Goal: Find specific page/section: Find specific page/section

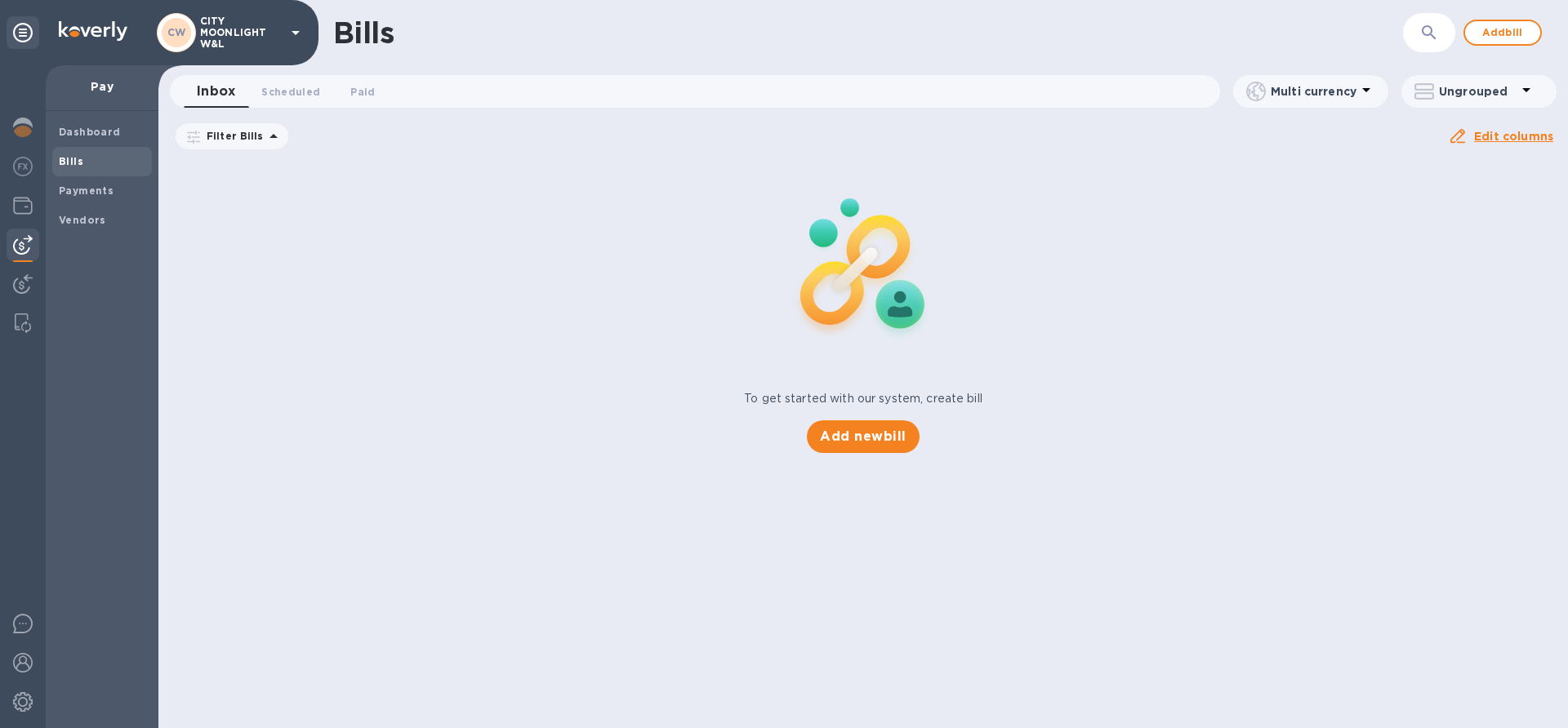
click at [96, 164] on span "Bills" at bounding box center [102, 161] width 87 height 16
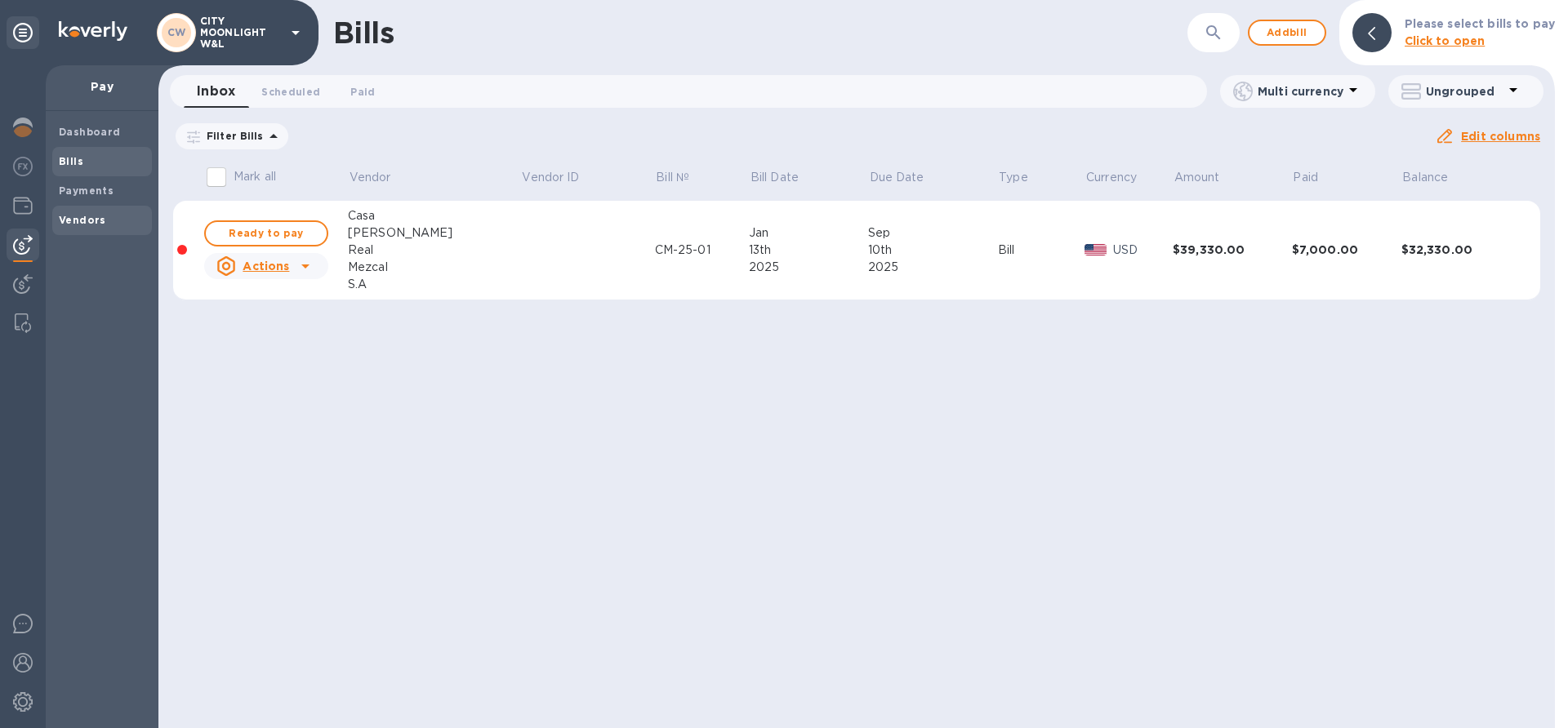
click at [70, 220] on b "Vendors" at bounding box center [82, 220] width 48 height 12
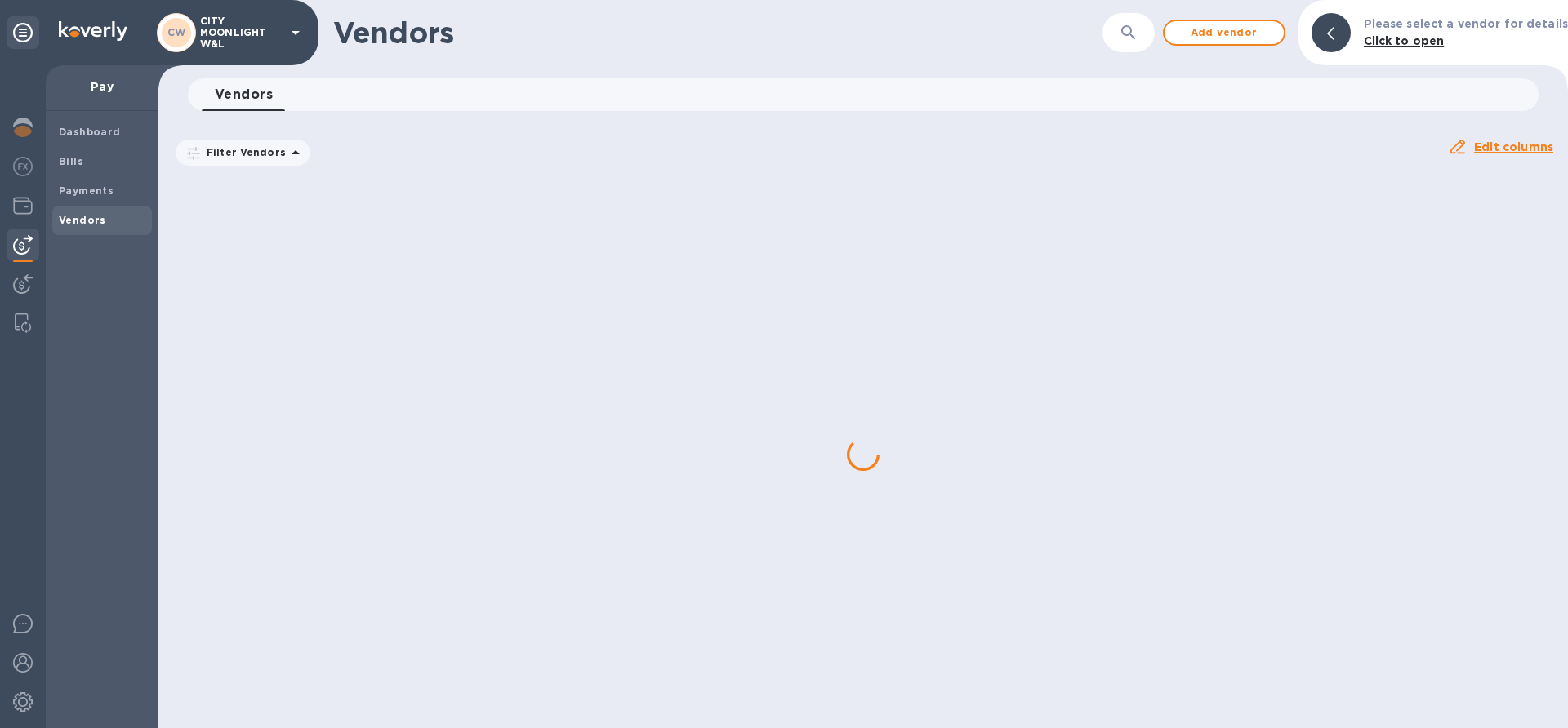
click at [70, 220] on b "Vendors" at bounding box center [82, 220] width 48 height 12
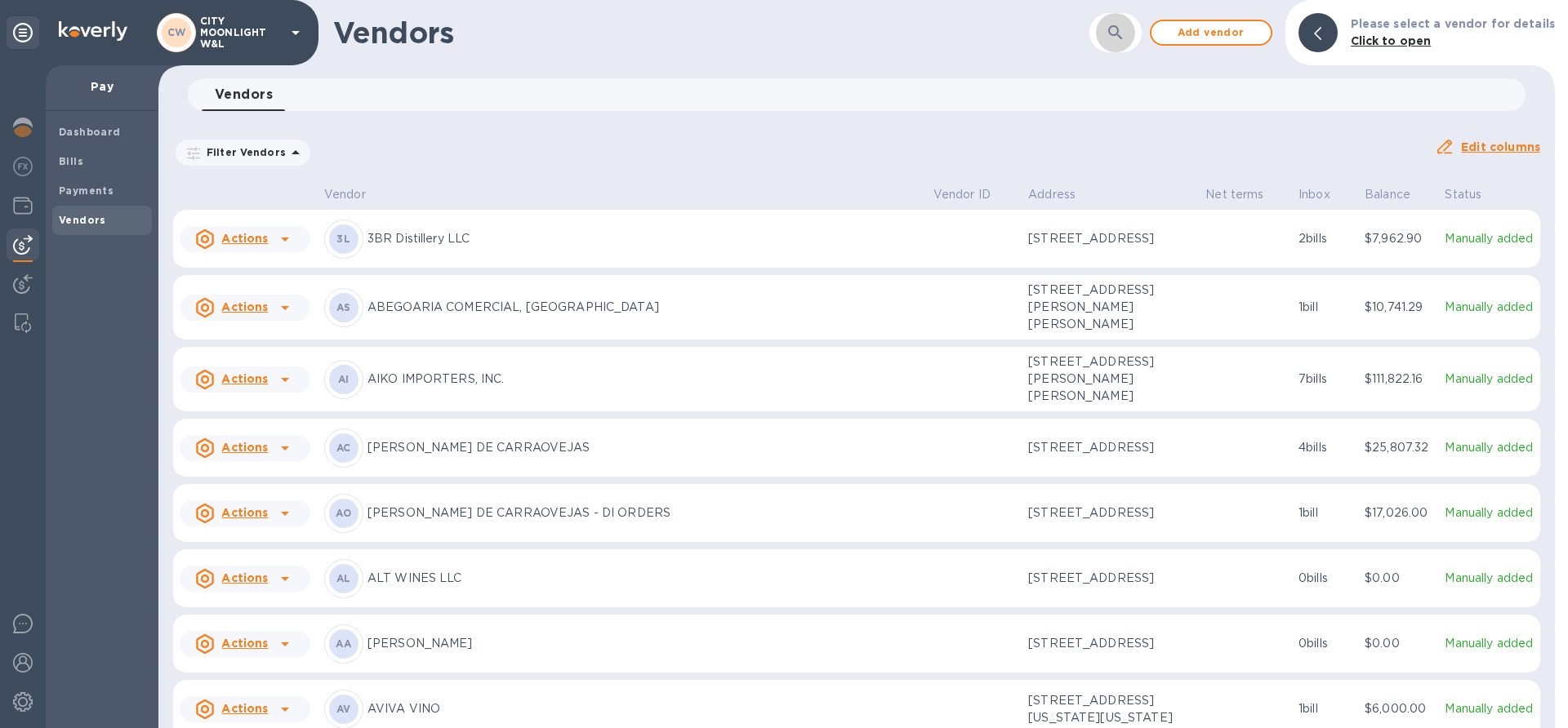
click at [1113, 35] on button "button" at bounding box center [1116, 32] width 39 height 39
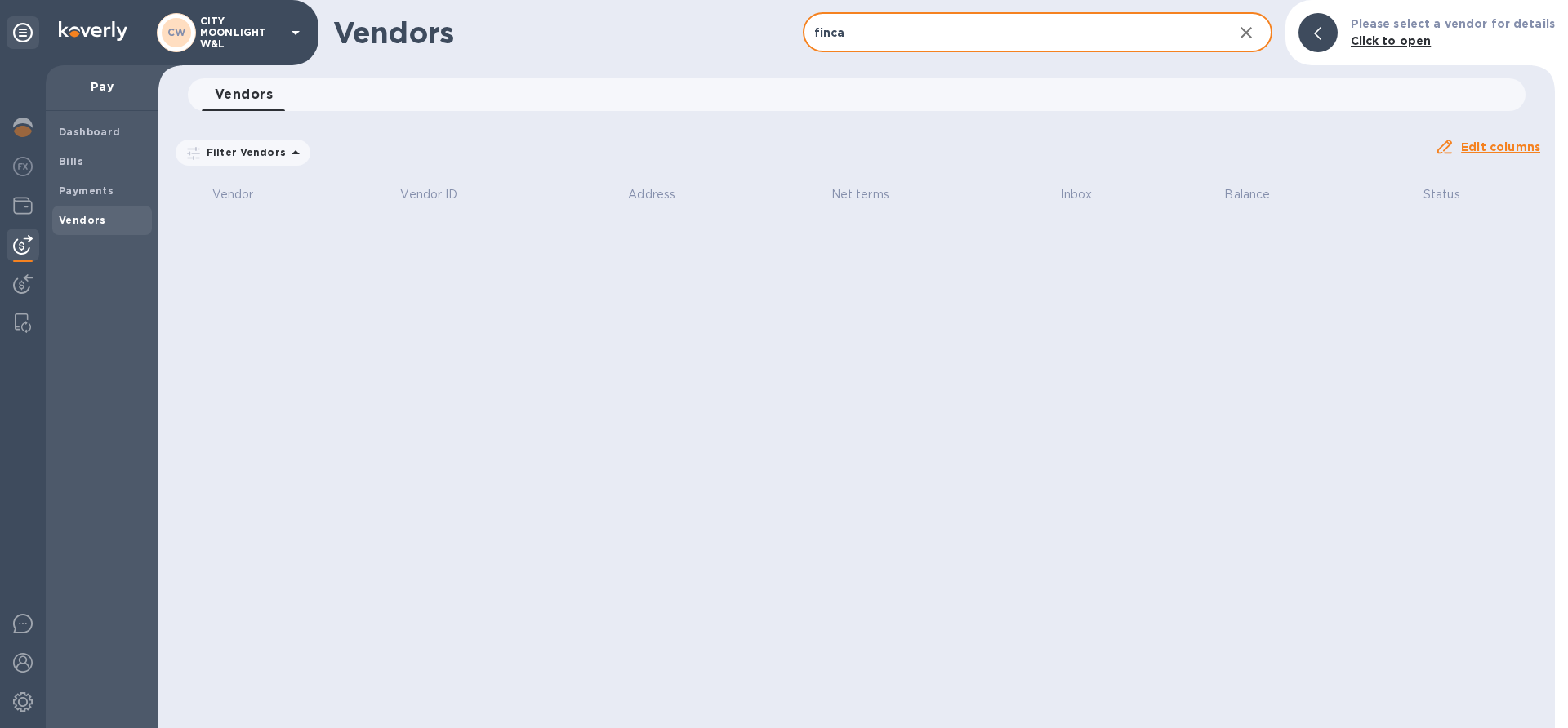
type input "FINCA"
click at [900, 37] on input "FINCA" at bounding box center [1011, 33] width 418 height 40
click at [76, 224] on b "Vendors" at bounding box center [82, 220] width 48 height 12
